Goal: Task Accomplishment & Management: Use online tool/utility

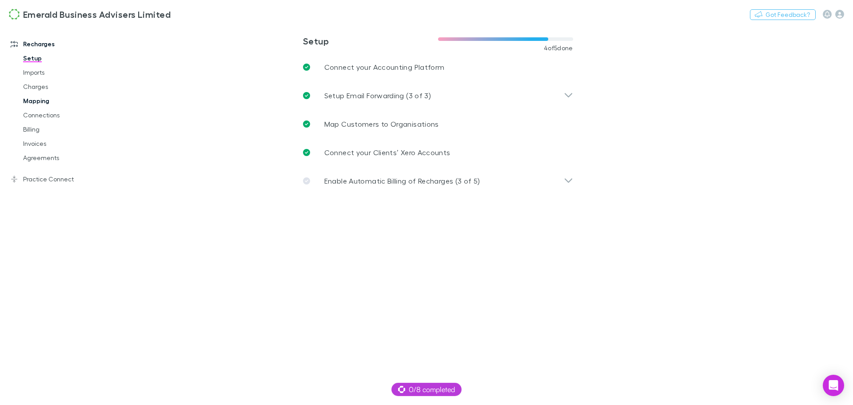
click at [34, 103] on link "Mapping" at bounding box center [67, 101] width 106 height 14
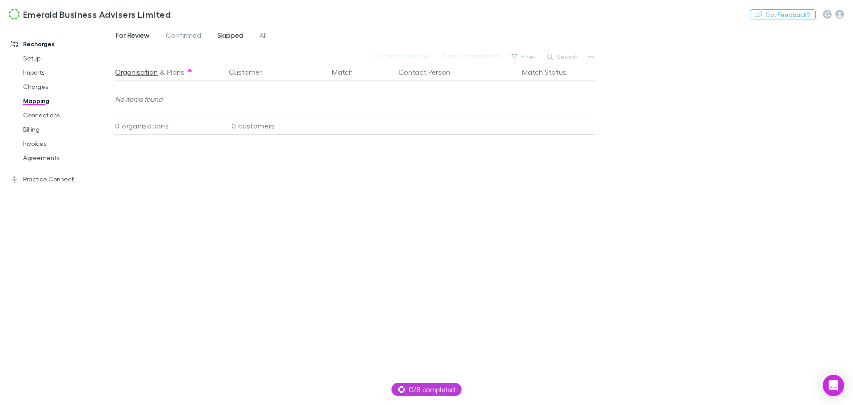
click at [231, 35] on span "Skipped" at bounding box center [230, 37] width 26 height 12
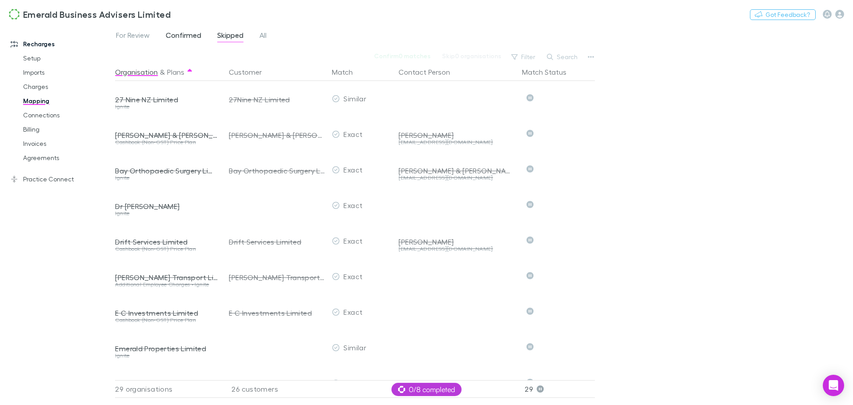
click at [188, 33] on span "Confirmed" at bounding box center [184, 37] width 36 height 12
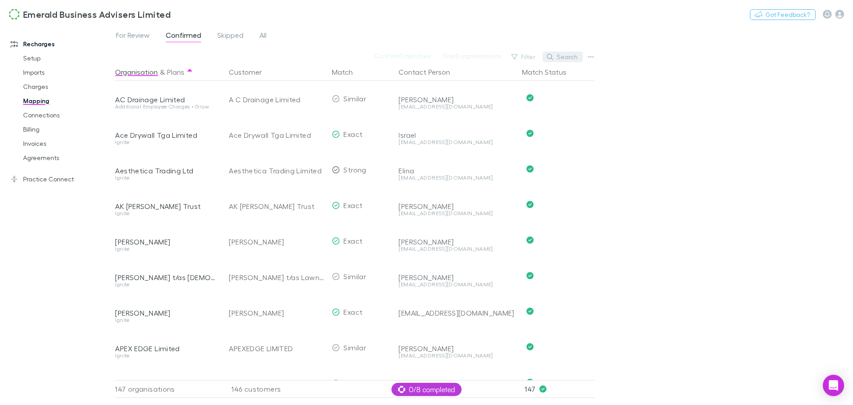
click at [565, 56] on button "Search" at bounding box center [563, 57] width 40 height 11
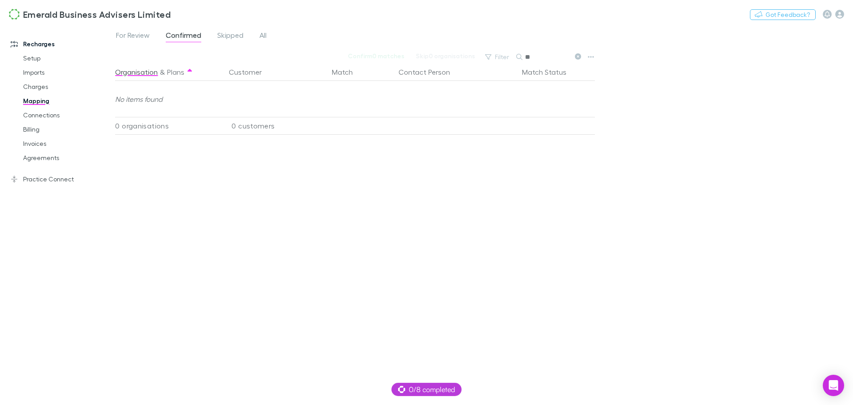
type input "*"
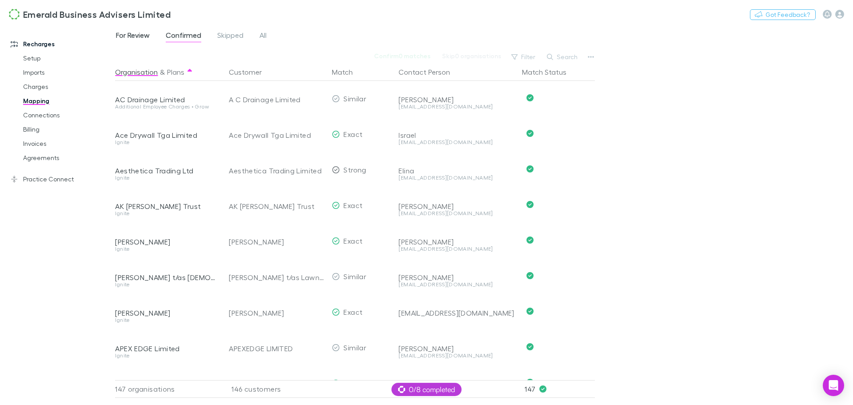
click at [126, 37] on span "For Review" at bounding box center [133, 37] width 34 height 12
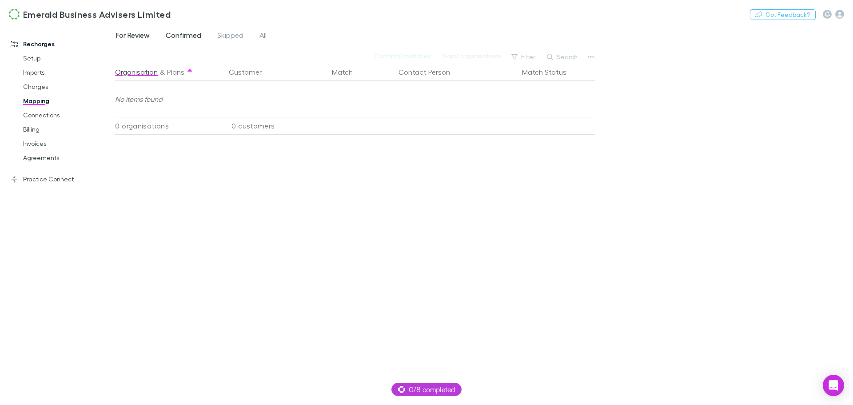
click at [191, 35] on span "Confirmed" at bounding box center [184, 37] width 36 height 12
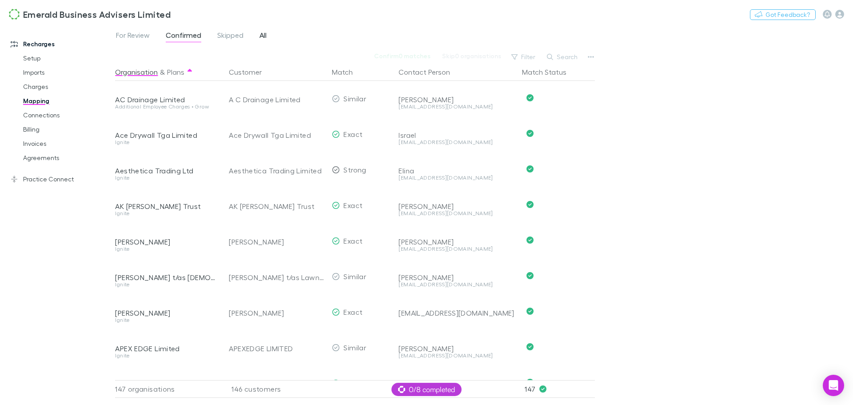
click at [264, 36] on span "All" at bounding box center [263, 37] width 7 height 12
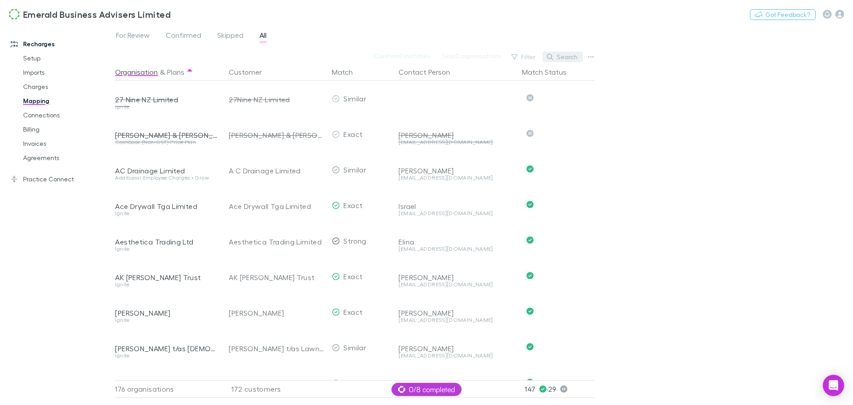
click at [569, 55] on button "Search" at bounding box center [563, 57] width 40 height 11
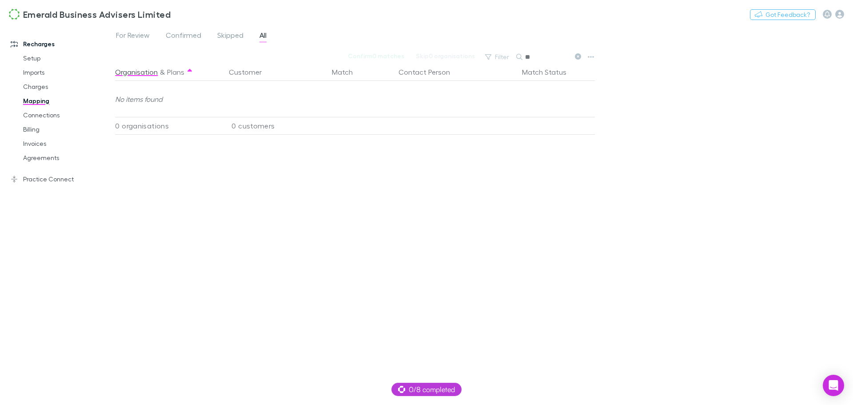
type input "*"
click at [540, 54] on input "*****" at bounding box center [547, 57] width 44 height 12
drag, startPoint x: 542, startPoint y: 56, endPoint x: 516, endPoint y: 52, distance: 26.6
click at [517, 52] on div "*****" at bounding box center [550, 57] width 67 height 11
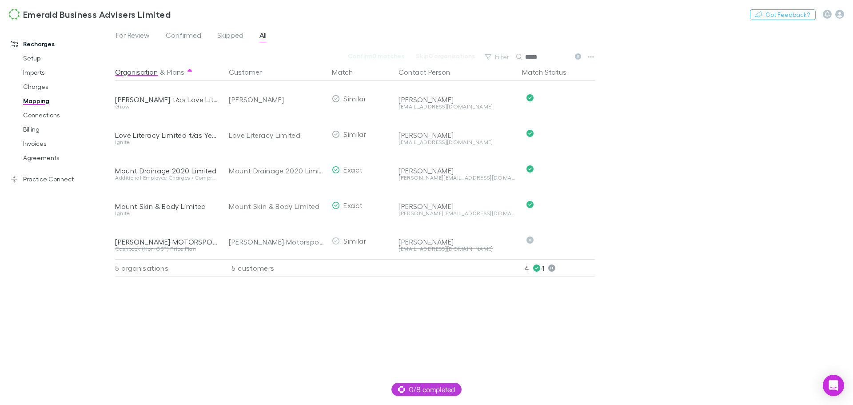
drag, startPoint x: 549, startPoint y: 54, endPoint x: 527, endPoint y: 55, distance: 21.8
click at [527, 55] on input "*****" at bounding box center [547, 57] width 44 height 12
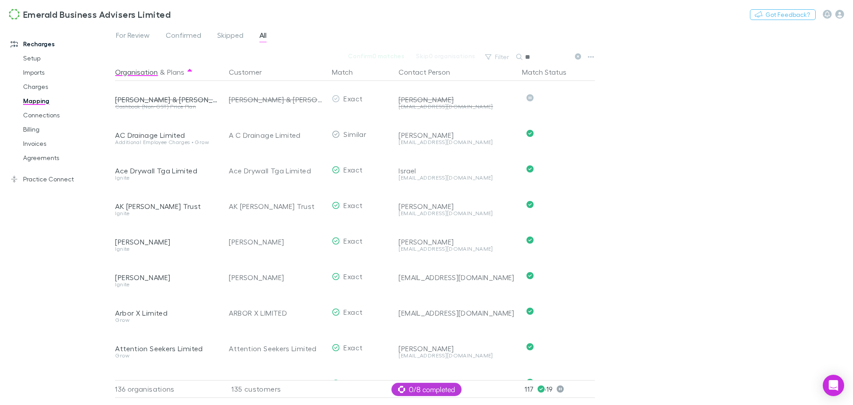
drag, startPoint x: 545, startPoint y: 55, endPoint x: 501, endPoint y: 44, distance: 45.3
click at [502, 47] on div "For Review Confirmed Skipped All Confirm 0 matches Skip 0 organisations Filter …" at bounding box center [484, 215] width 738 height 380
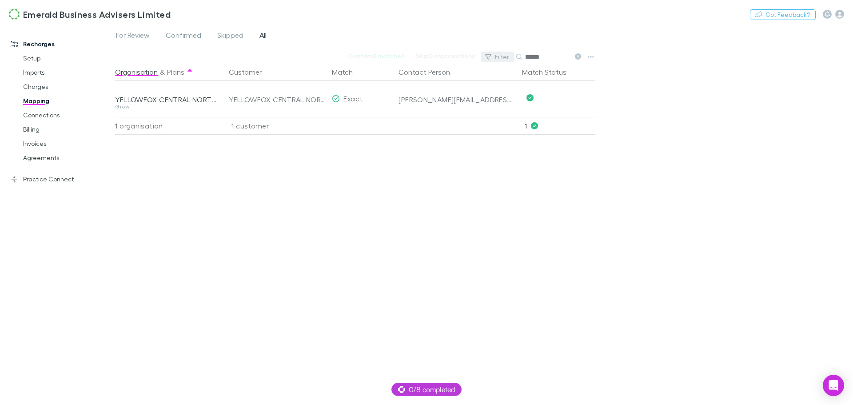
drag, startPoint x: 545, startPoint y: 55, endPoint x: 496, endPoint y: 54, distance: 49.3
click at [498, 54] on div "Filter Search ******" at bounding box center [533, 57] width 104 height 12
click at [541, 55] on input "*****" at bounding box center [547, 57] width 44 height 12
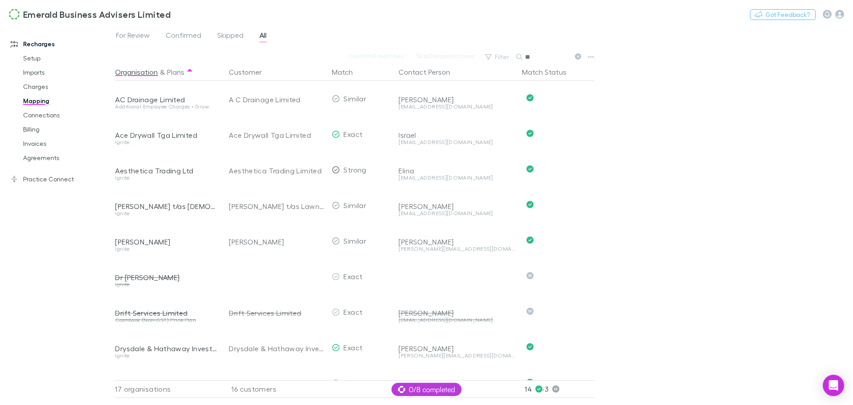
type input "*"
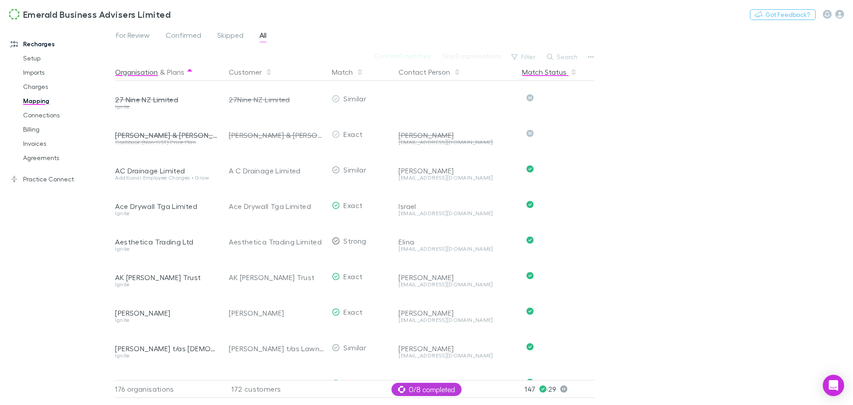
click at [537, 72] on button "Match Status" at bounding box center [549, 72] width 55 height 18
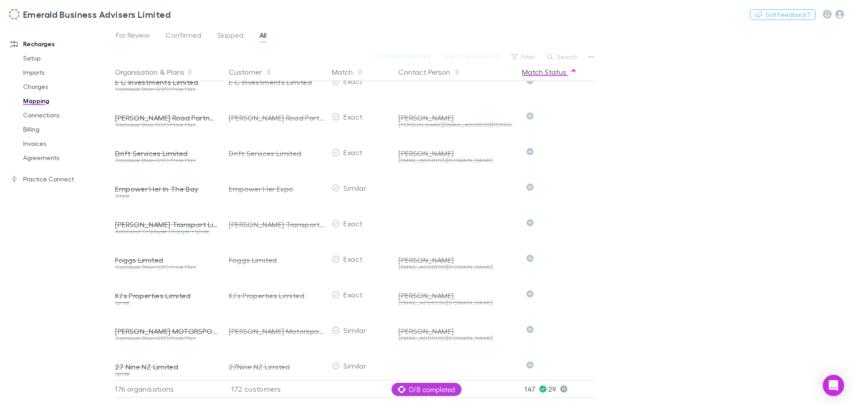
scroll to position [622, 0]
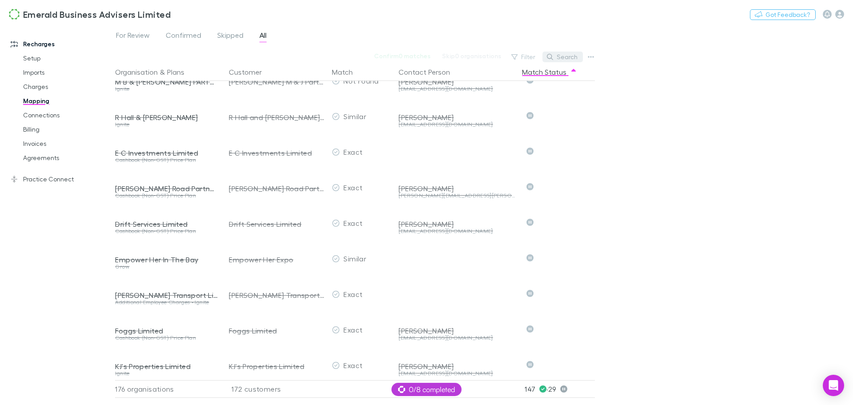
click at [562, 53] on button "Search" at bounding box center [563, 57] width 40 height 11
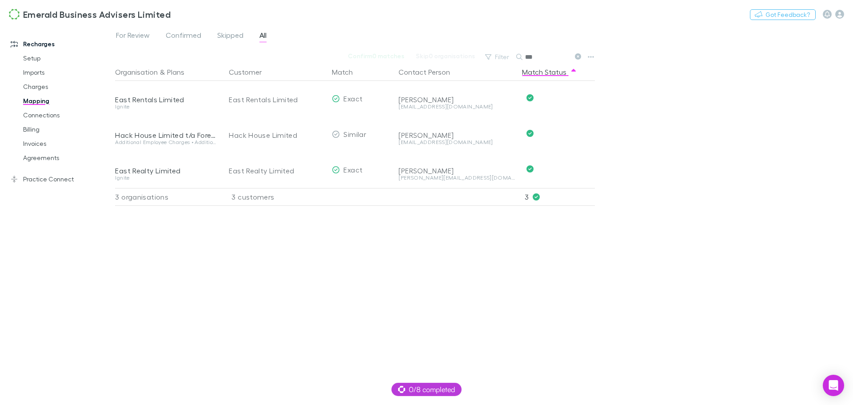
scroll to position [0, 0]
drag, startPoint x: 549, startPoint y: 55, endPoint x: 500, endPoint y: 47, distance: 50.1
click at [502, 47] on div "For Review Confirmed Skipped All Confirm 0 matches Skip 0 organisations Filter …" at bounding box center [484, 215] width 738 height 380
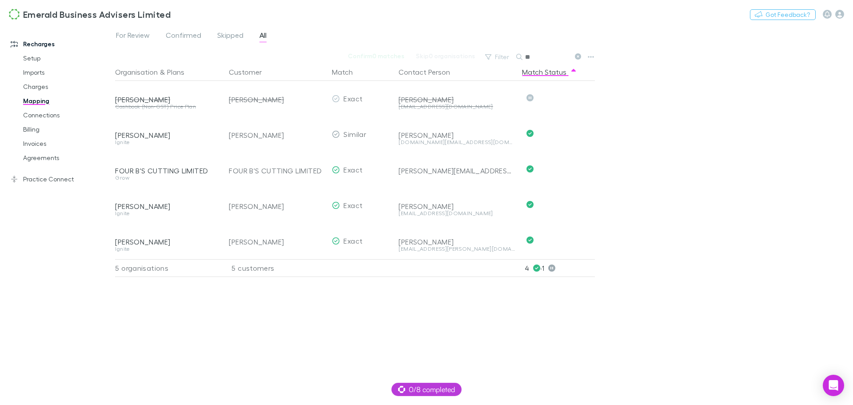
type input "*"
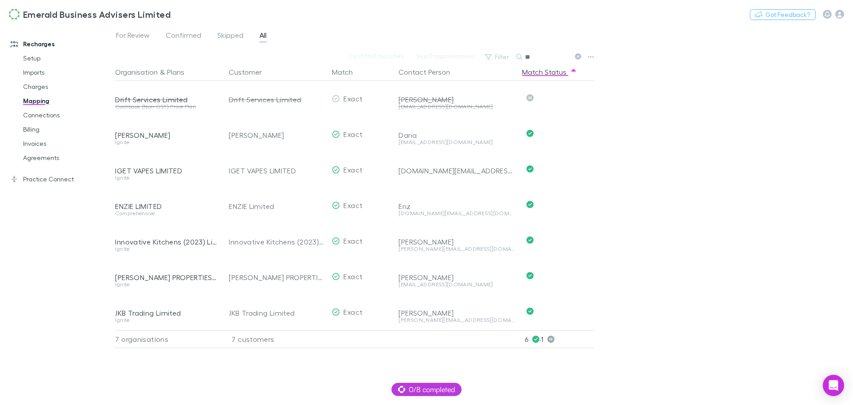
type input "*"
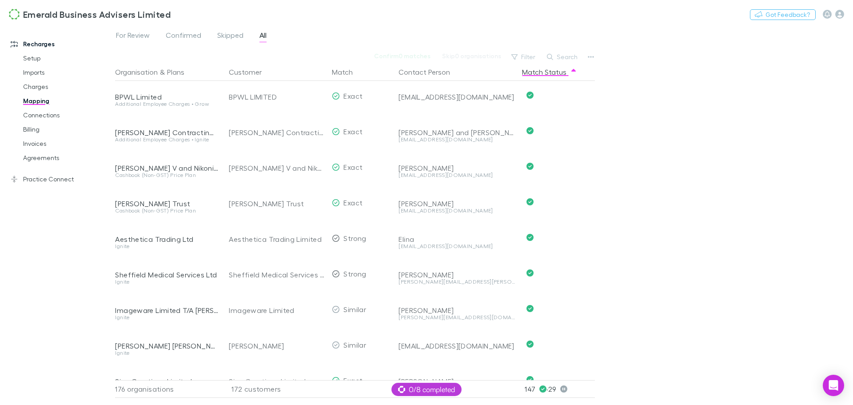
scroll to position [1511, 0]
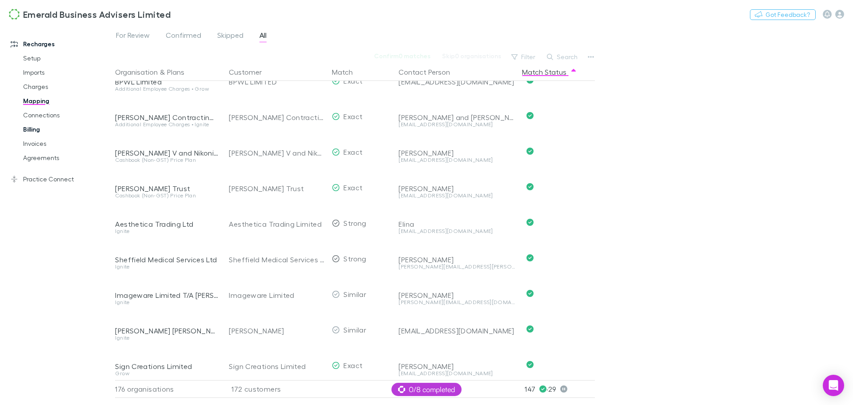
click at [33, 127] on link "Billing" at bounding box center [67, 129] width 106 height 14
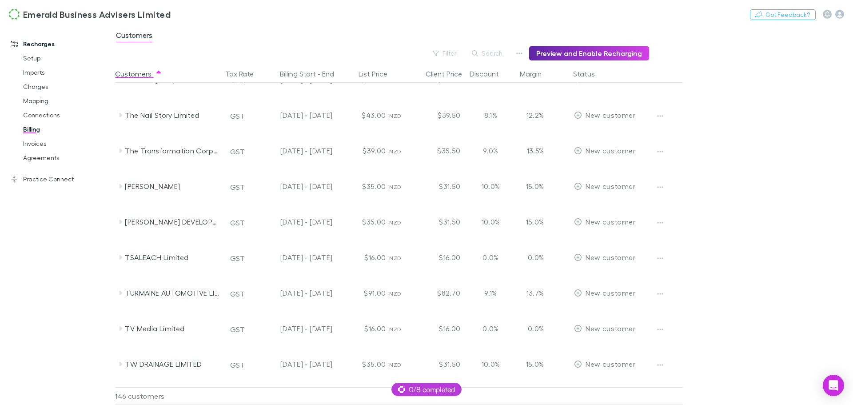
scroll to position [4754, 0]
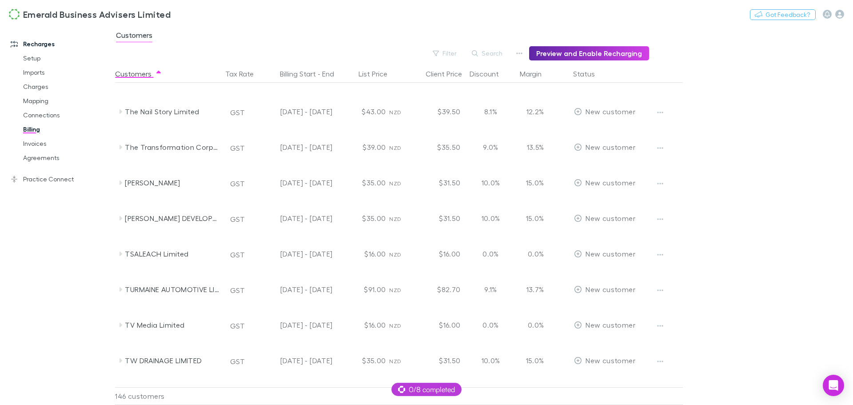
click at [809, 190] on main "Customers Filter Search Preview and Enable Recharging Customers Tax Rate Billin…" at bounding box center [484, 215] width 738 height 380
